Goal: Task Accomplishment & Management: Manage account settings

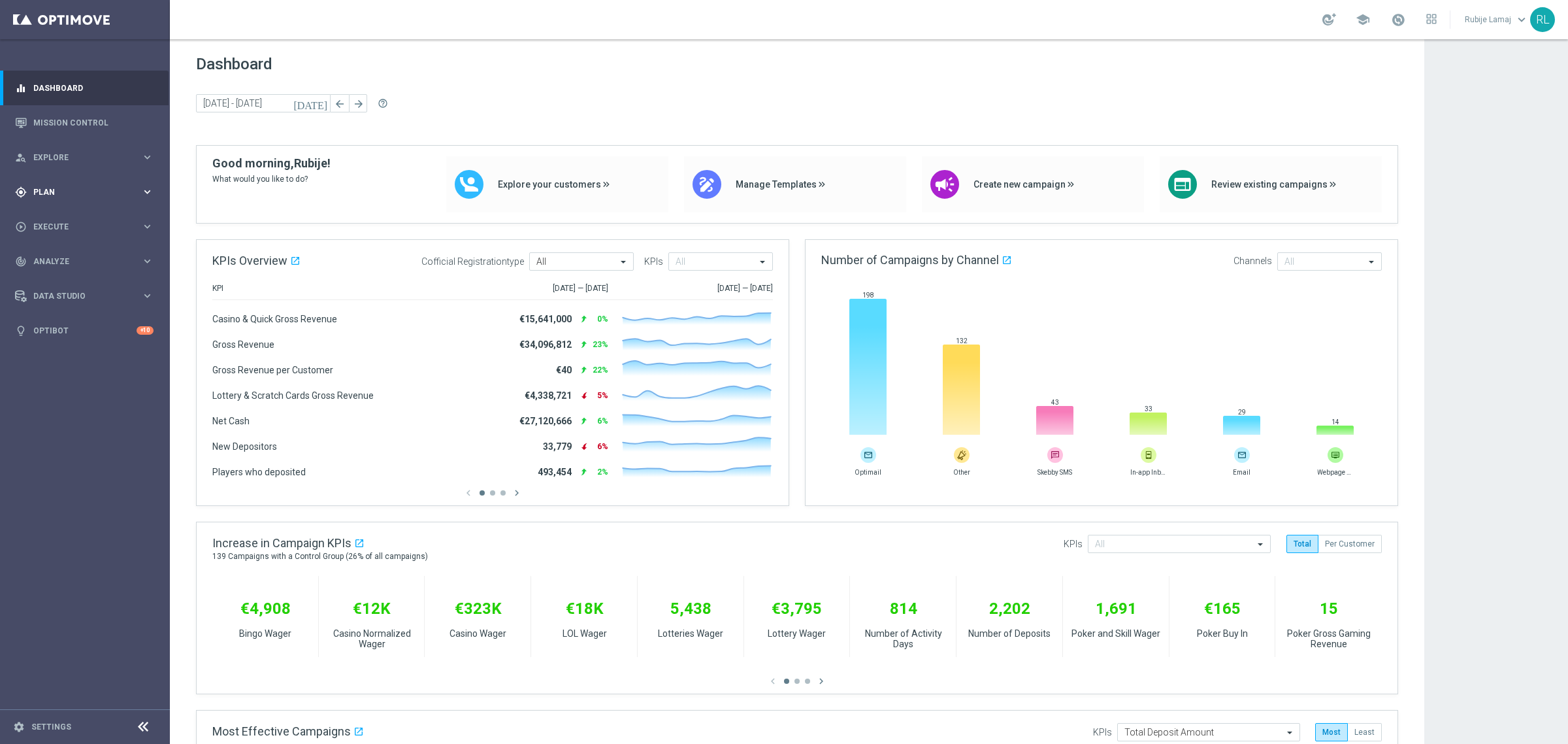
click at [147, 188] on icon "keyboard_arrow_right" at bounding box center [147, 191] width 12 height 12
click at [144, 155] on icon "keyboard_arrow_right" at bounding box center [147, 157] width 12 height 12
click at [754, 187] on span "Manage Templates" at bounding box center [818, 185] width 164 height 11
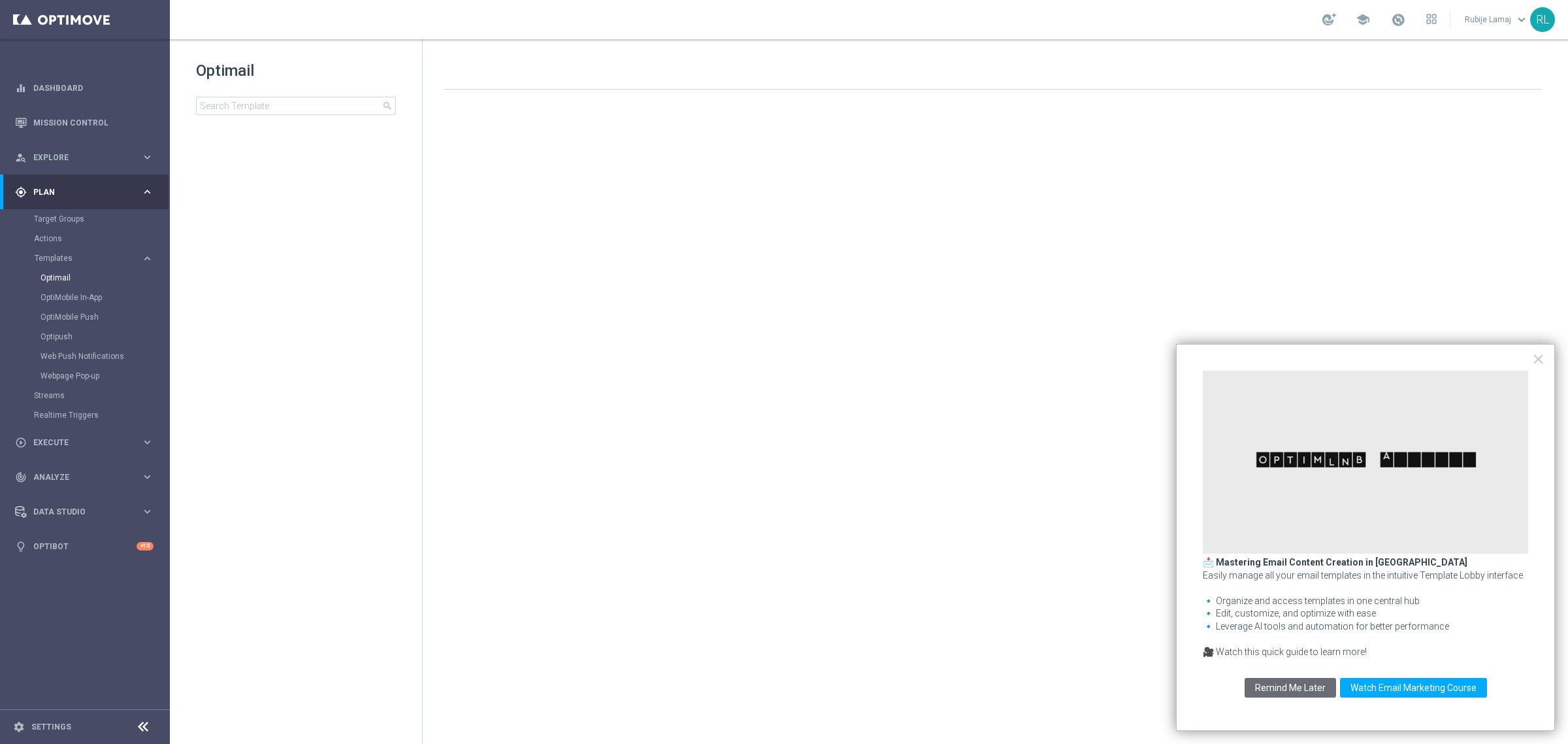
drag, startPoint x: 1298, startPoint y: 689, endPoint x: 1306, endPoint y: 689, distance: 8.0
click at [1298, 689] on button "Remind Me Later" at bounding box center [1291, 688] width 92 height 20
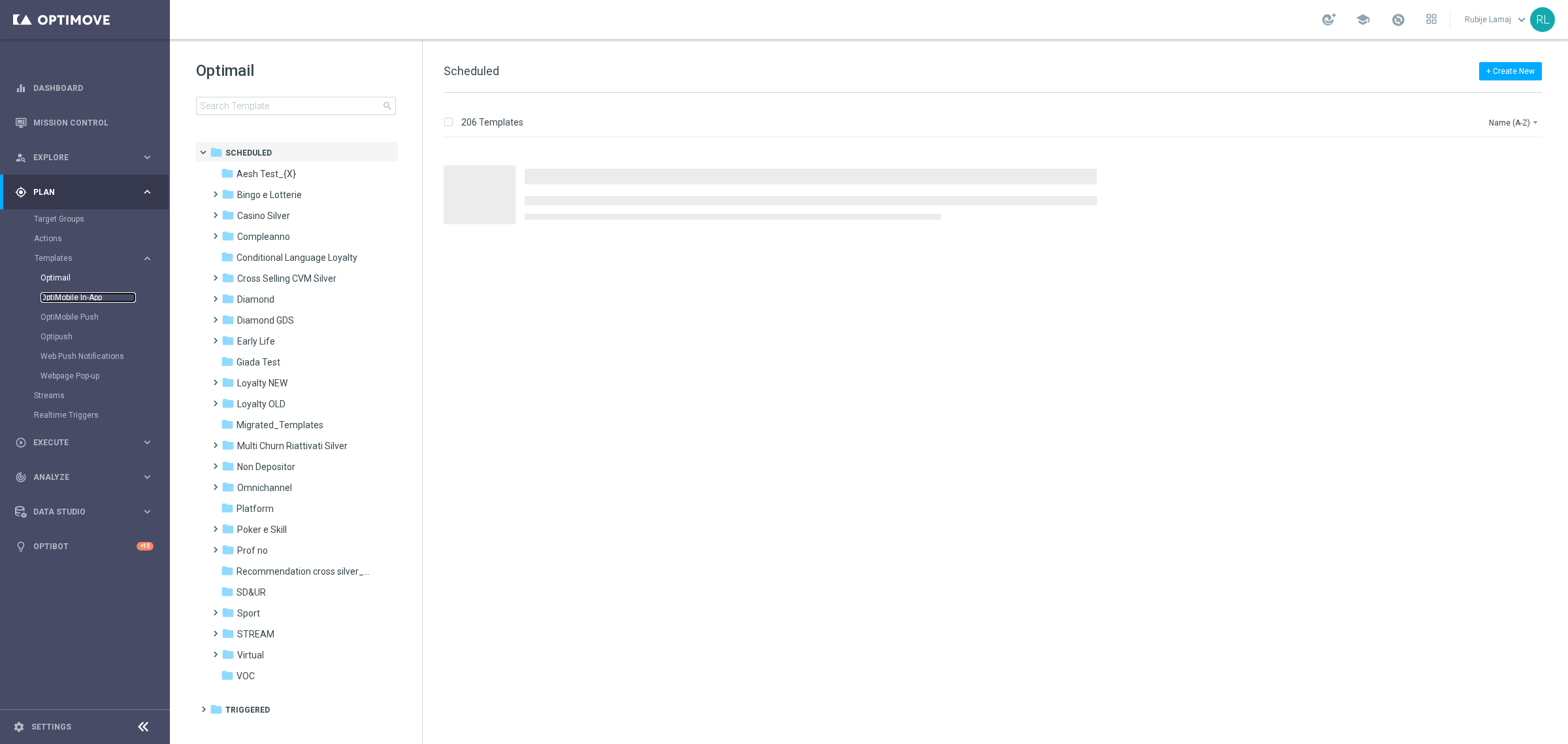
click at [67, 298] on link "OptiMobile In-App" at bounding box center [88, 297] width 96 height 11
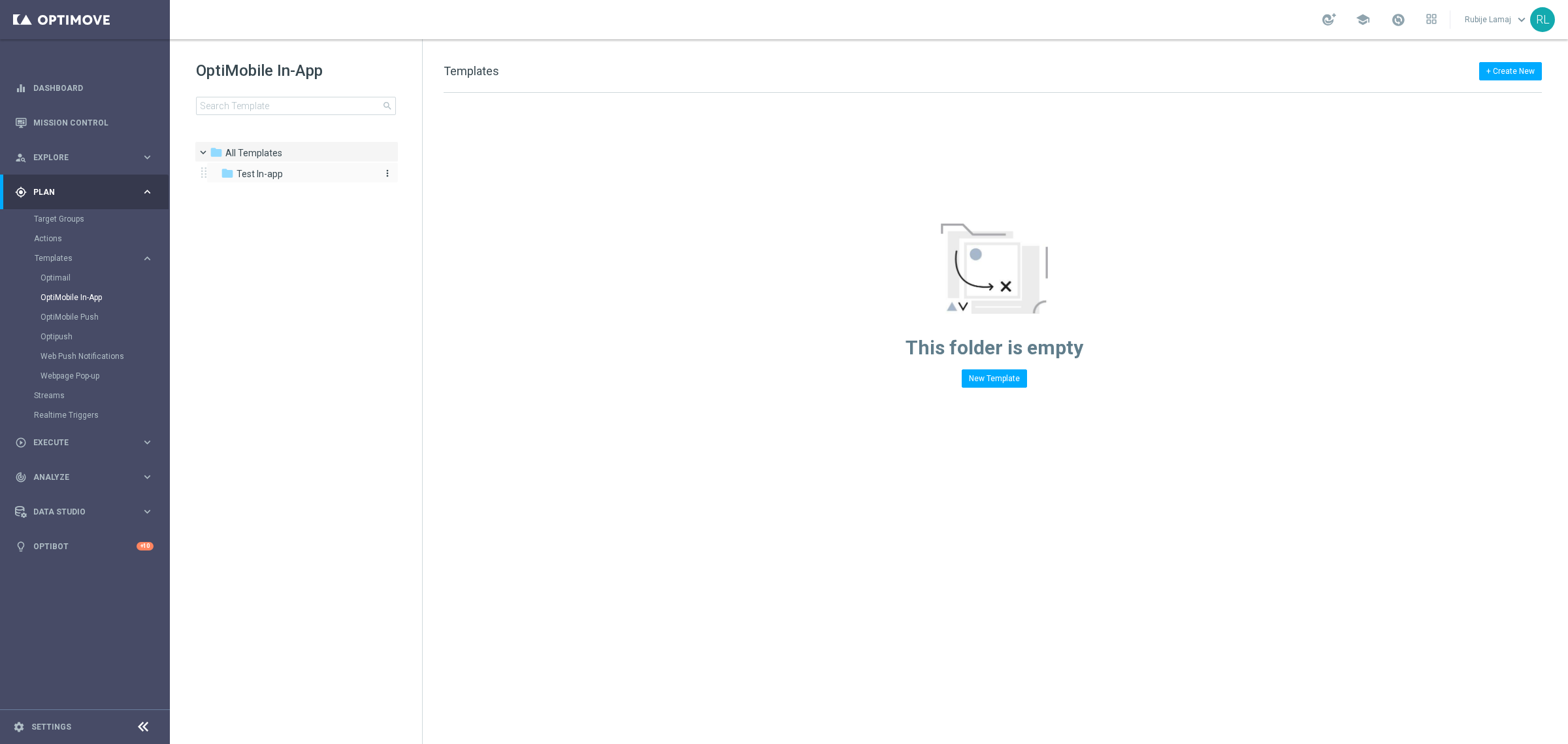
click at [237, 174] on span "Test In-app" at bounding box center [259, 173] width 47 height 11
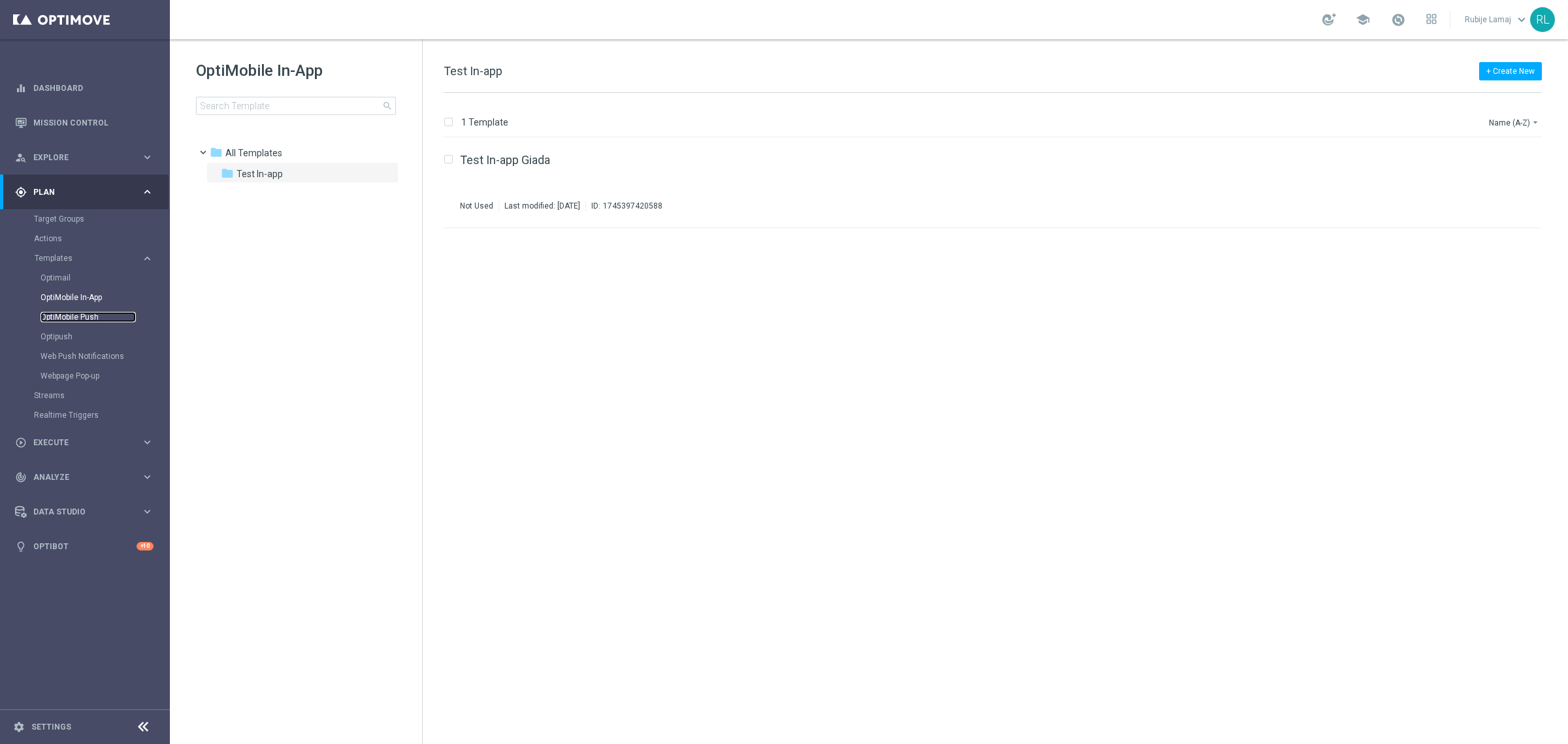
click at [85, 311] on link "OptiMobile Push" at bounding box center [88, 316] width 96 height 11
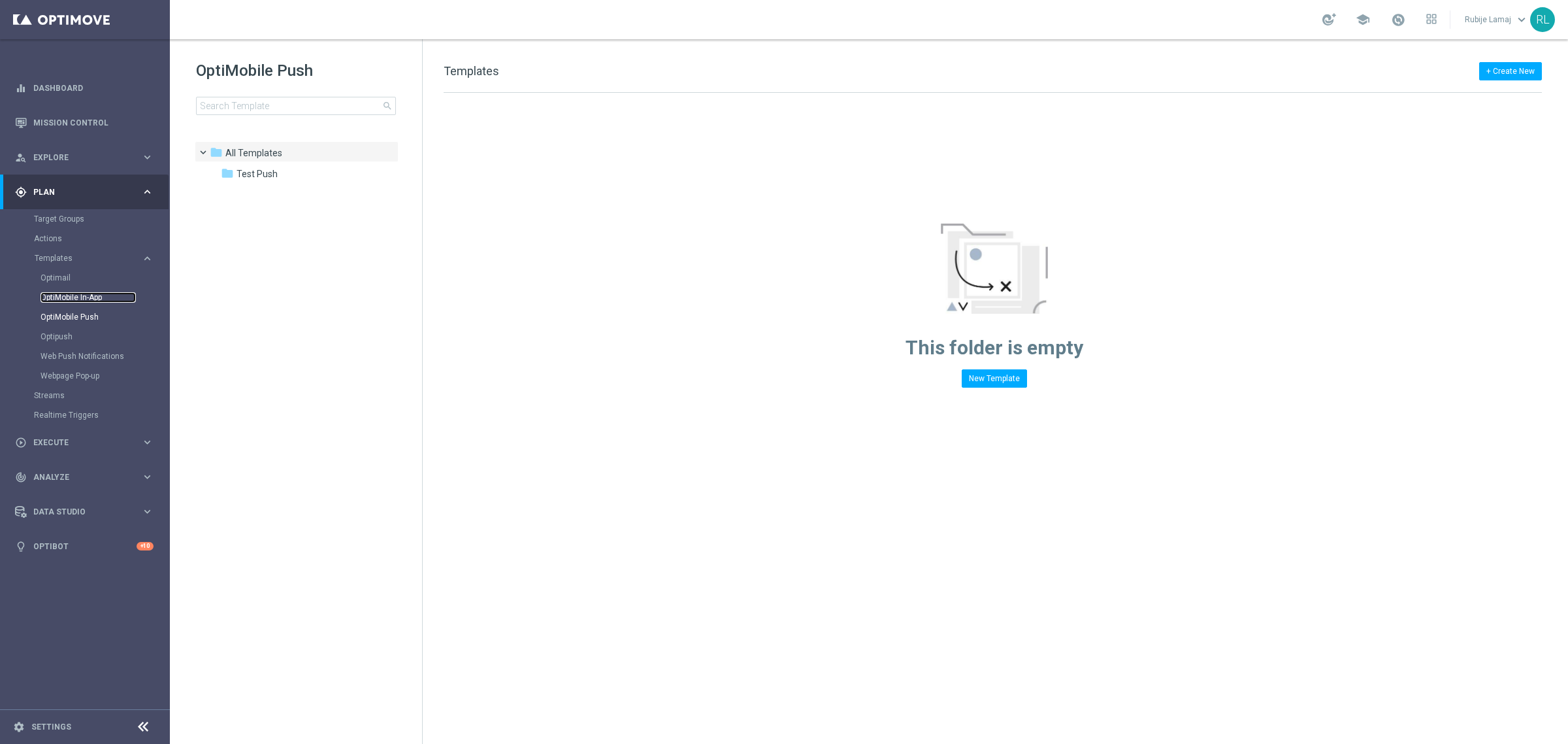
click at [74, 301] on link "OptiMobile In-App" at bounding box center [88, 297] width 96 height 11
click at [250, 175] on span "Test In-app" at bounding box center [259, 173] width 47 height 11
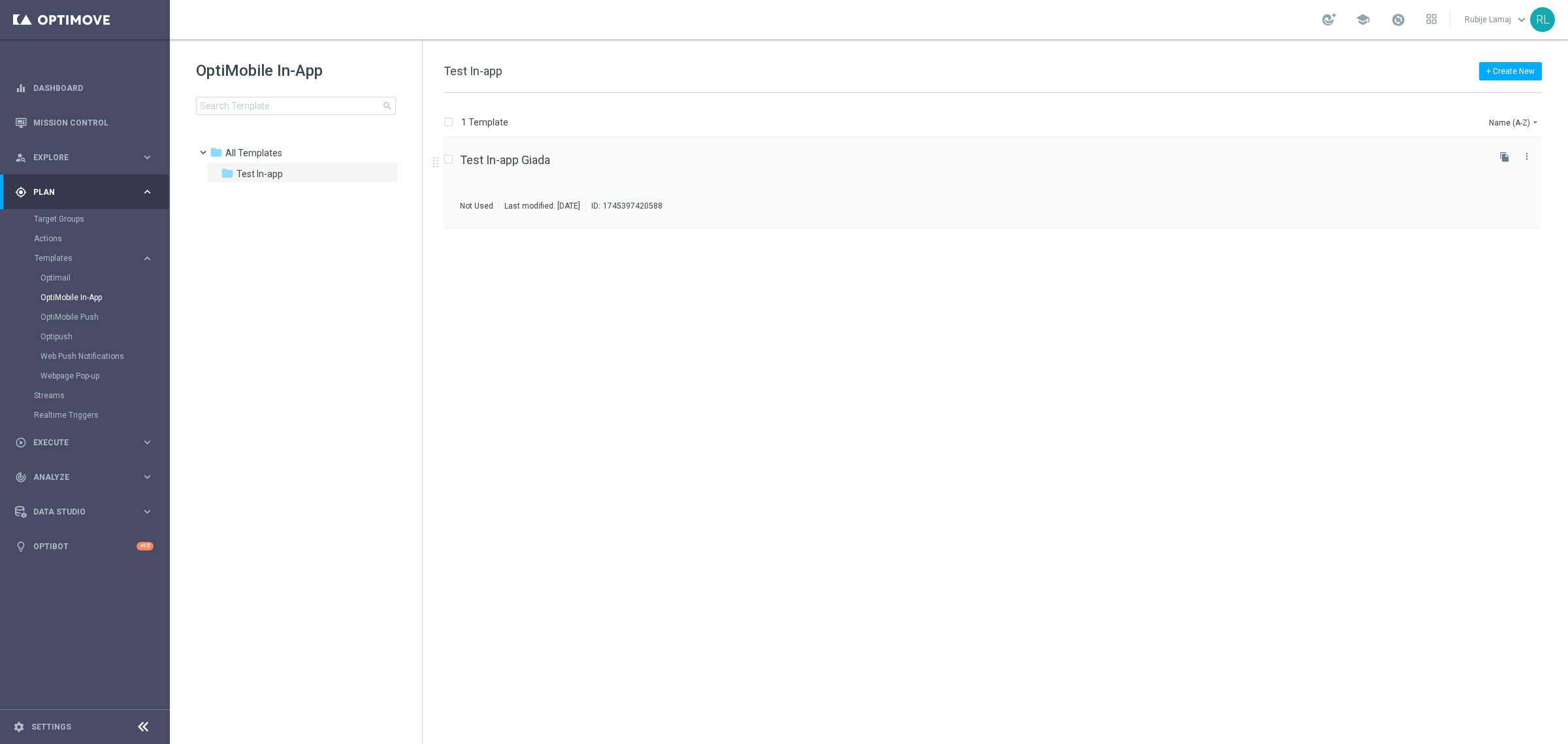
click at [585, 201] on div "Last modified: Wednesday, April 23, 2025" at bounding box center [543, 205] width 87 height 11
click at [77, 240] on link "Actions" at bounding box center [85, 238] width 102 height 11
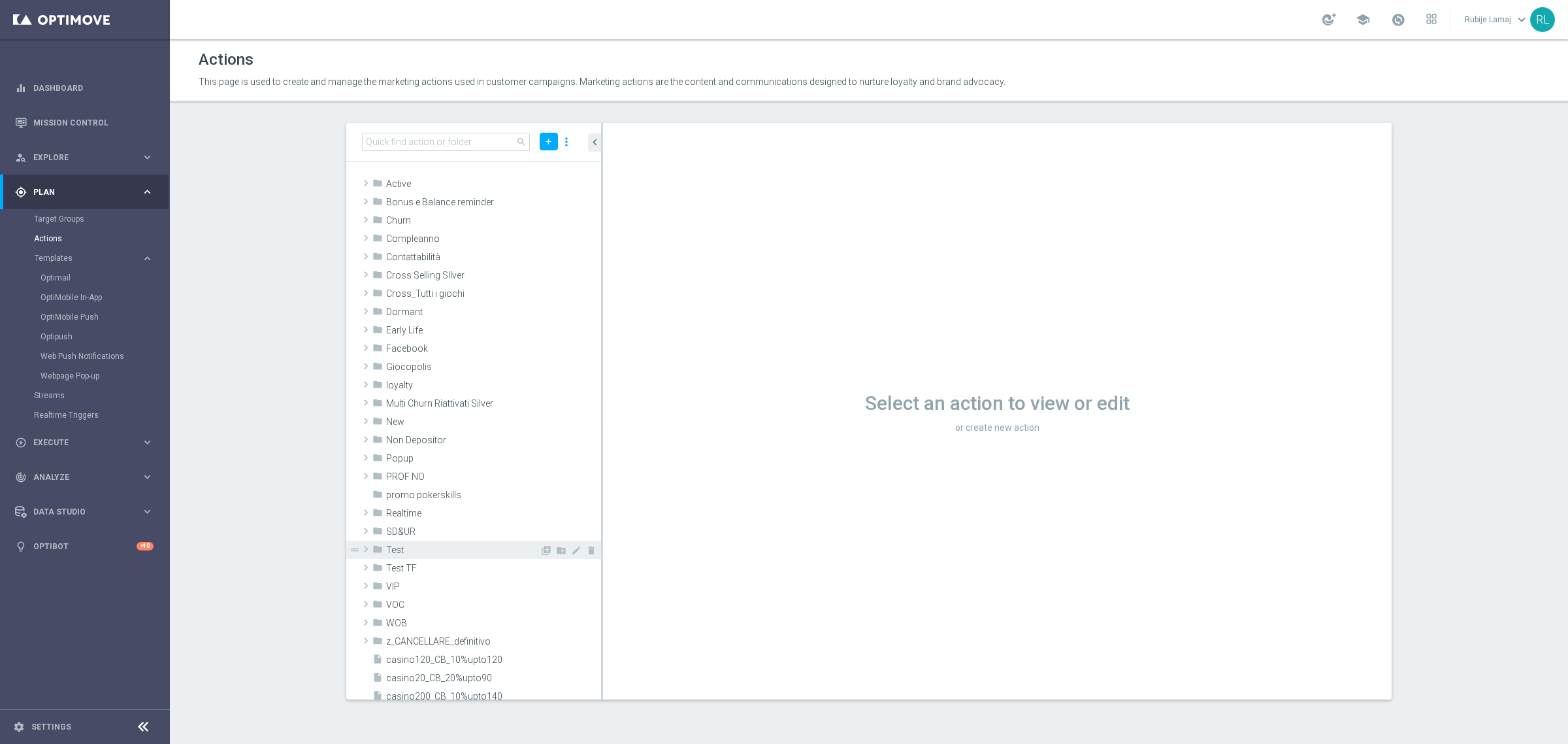
click at [396, 554] on span "Test" at bounding box center [463, 550] width 154 height 11
click at [417, 663] on span "Test Giada" at bounding box center [485, 660] width 172 height 11
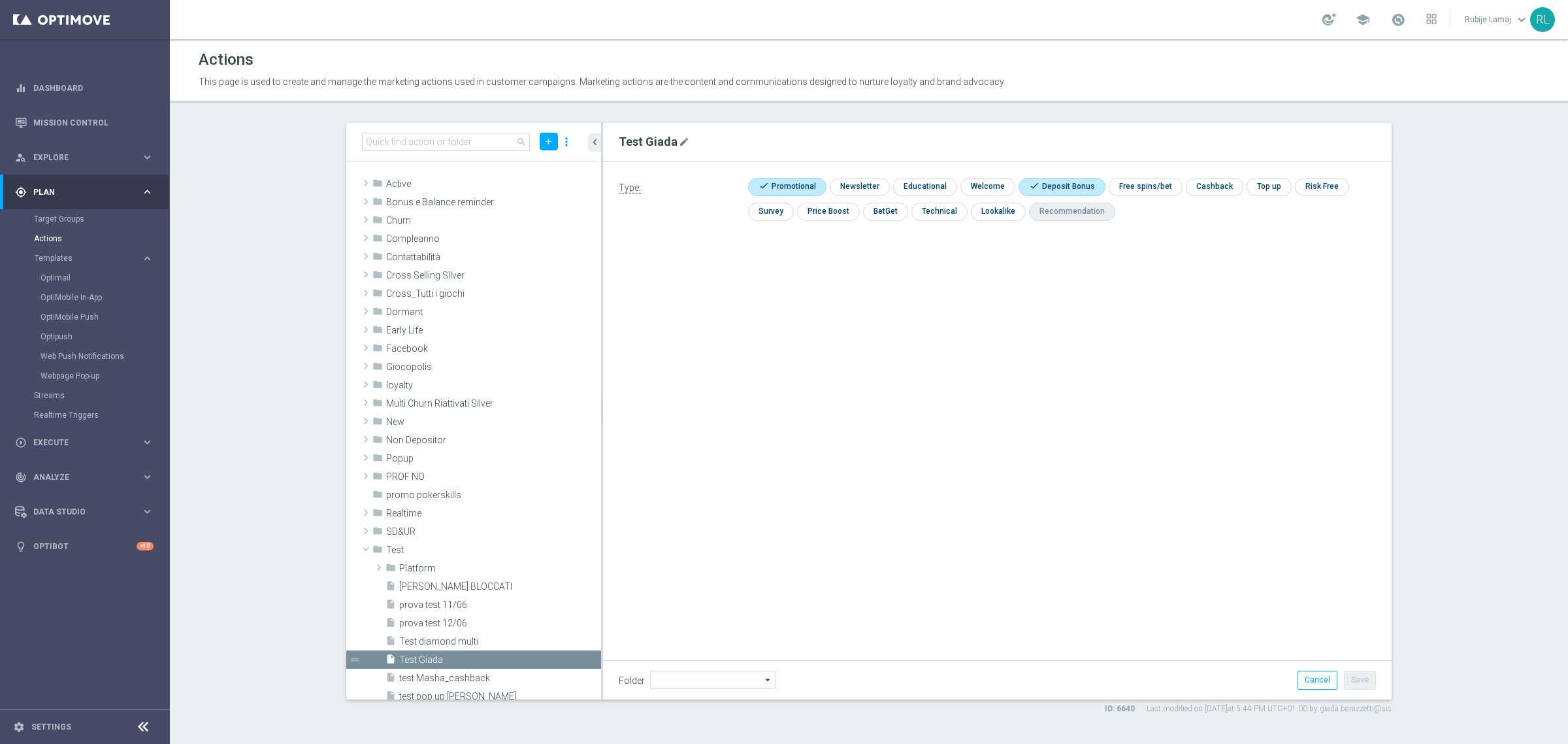
type input "Test"
click at [1306, 677] on button "Cancel" at bounding box center [1318, 679] width 40 height 18
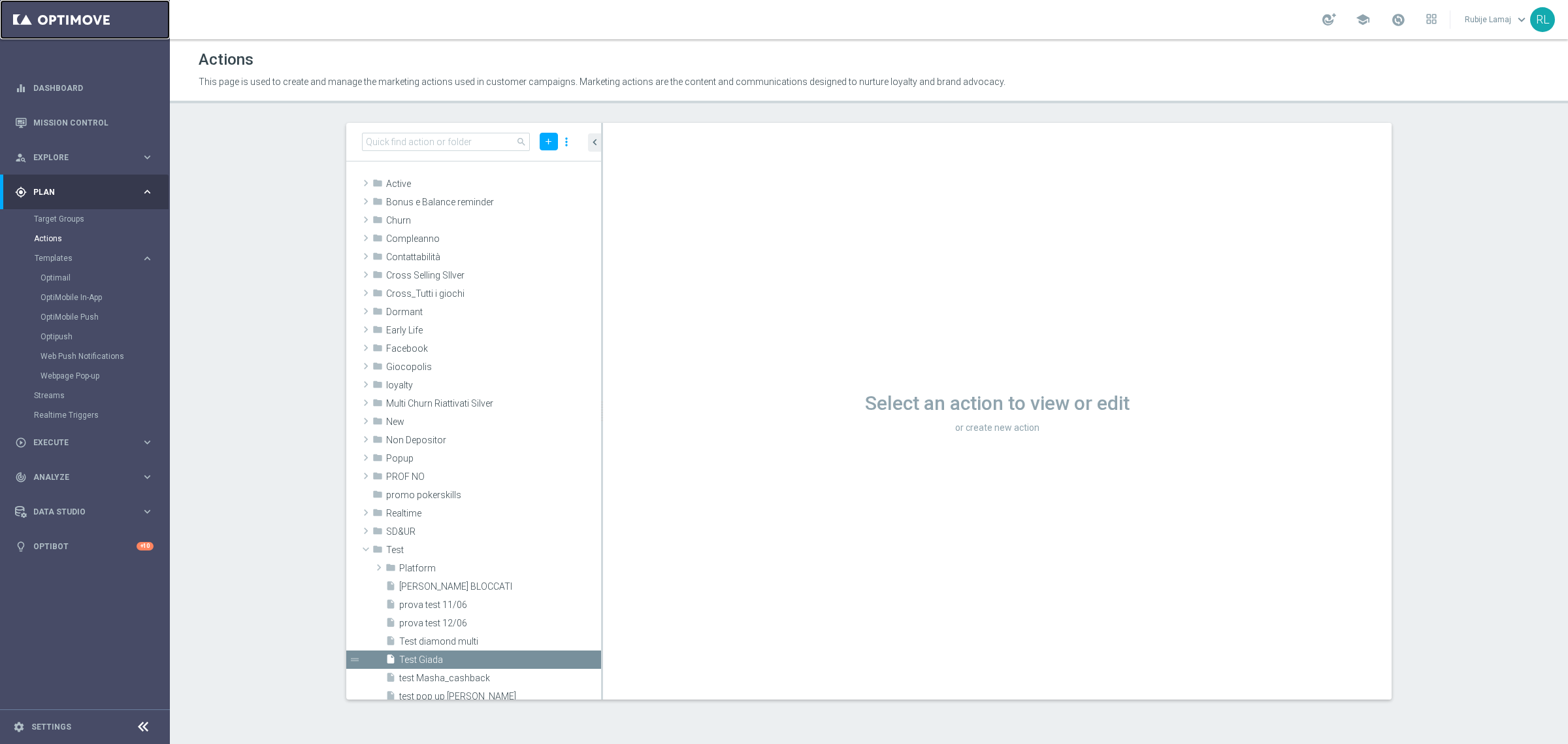
click at [69, 17] on link at bounding box center [85, 20] width 170 height 39
